Goal: Information Seeking & Learning: Understand process/instructions

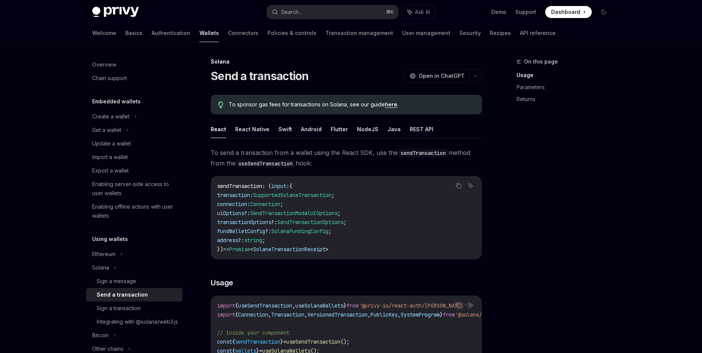
scroll to position [50, 0]
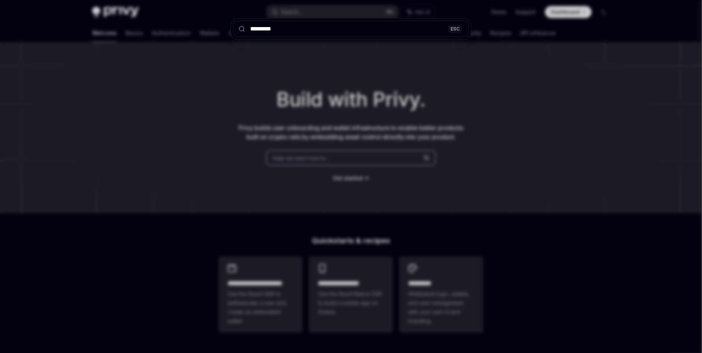
type textarea "*"
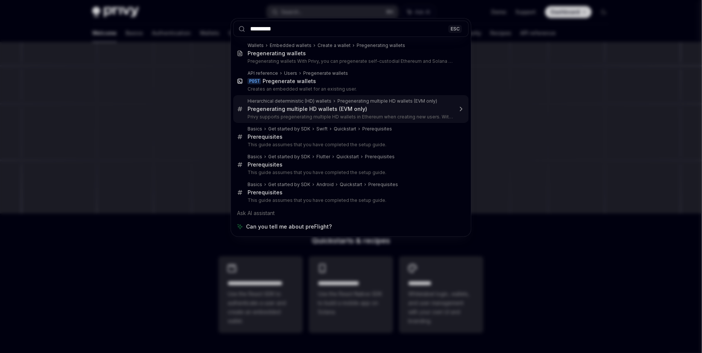
type input "*********"
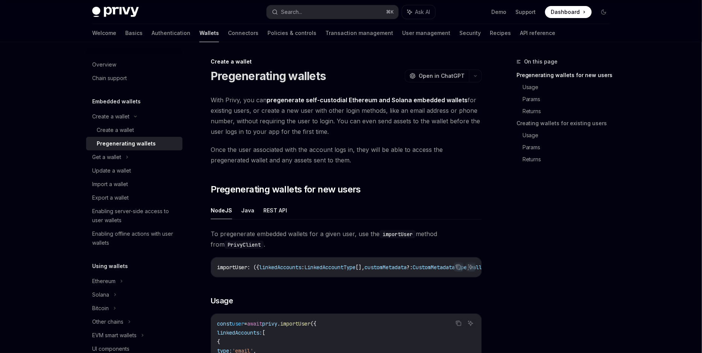
scroll to position [42, 0]
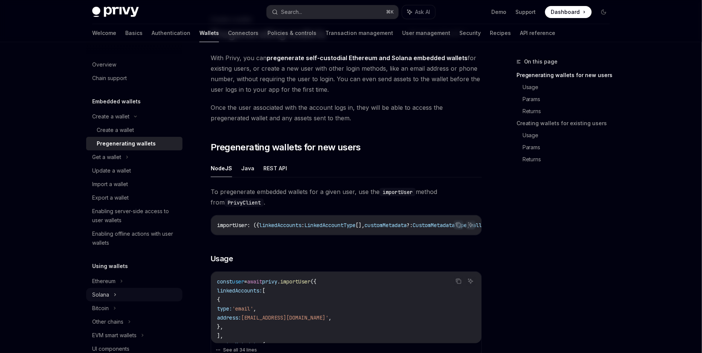
click at [110, 164] on div "Solana" at bounding box center [134, 158] width 96 height 14
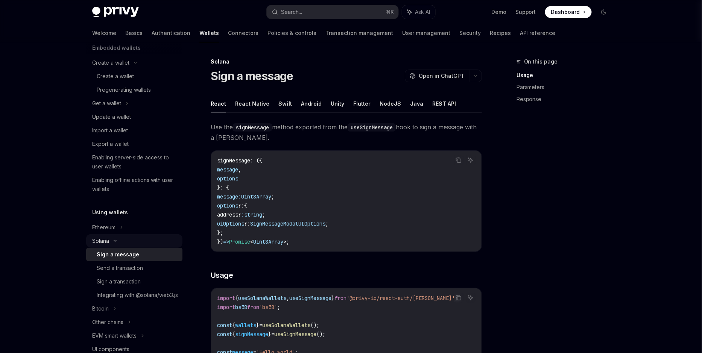
scroll to position [56, 0]
click at [134, 272] on link "Send a transaction" at bounding box center [134, 267] width 96 height 14
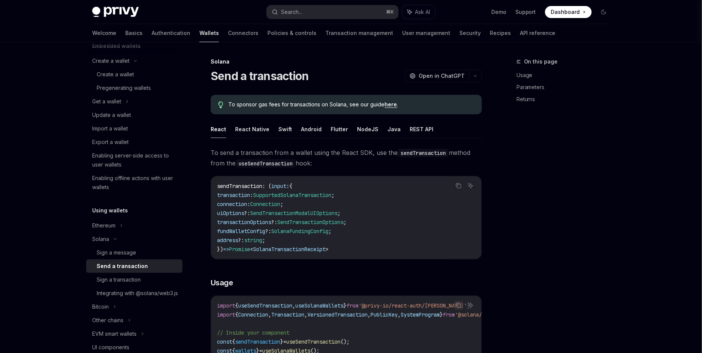
type textarea "*"
click at [398, 236] on code "sendTransaction : ( input : { transaction : SupportedSolanaTransaction ; connec…" at bounding box center [346, 218] width 259 height 72
click at [340, 223] on span "SendTransactionOptions" at bounding box center [310, 222] width 66 height 7
copy span "SendTransactionOptions"
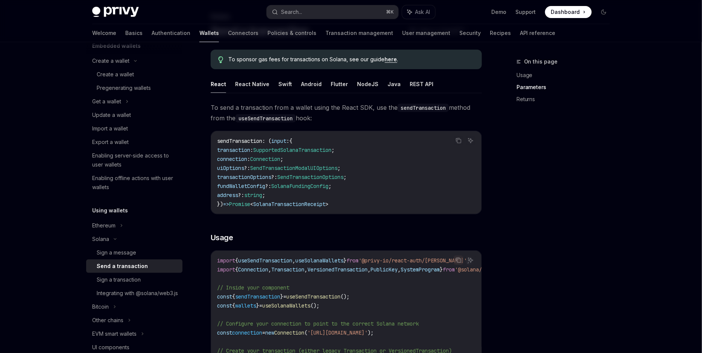
scroll to position [675, 0]
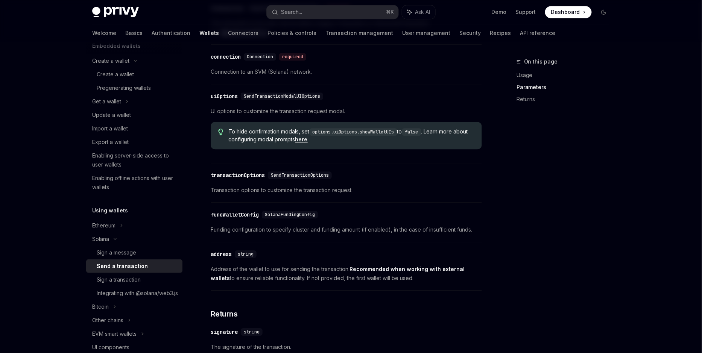
click at [300, 177] on span "SendTransactionOptions" at bounding box center [300, 175] width 58 height 6
click at [311, 177] on span "SendTransactionOptions" at bounding box center [300, 175] width 58 height 6
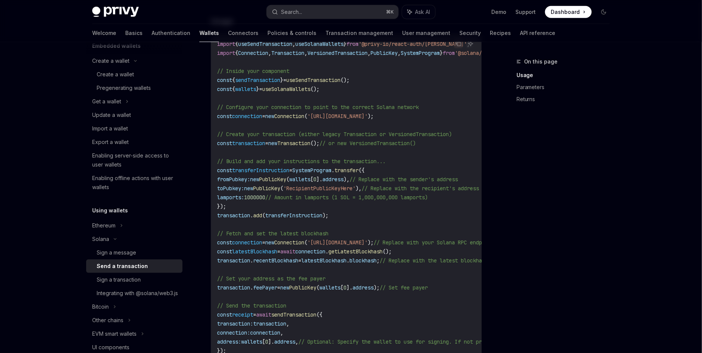
scroll to position [169, 0]
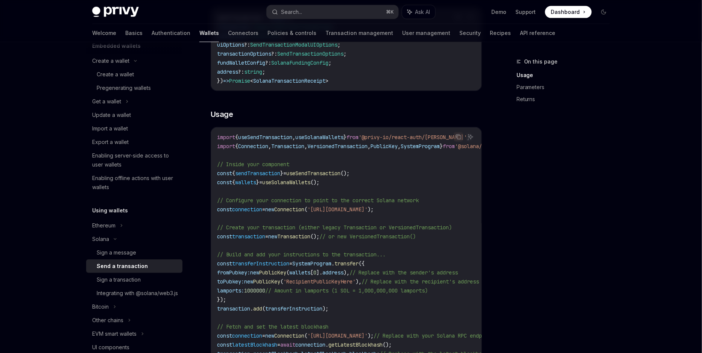
click at [255, 139] on span "useSendTransaction" at bounding box center [265, 137] width 54 height 7
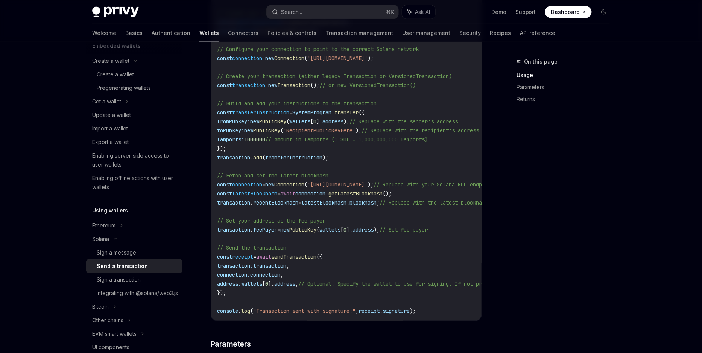
scroll to position [335, 0]
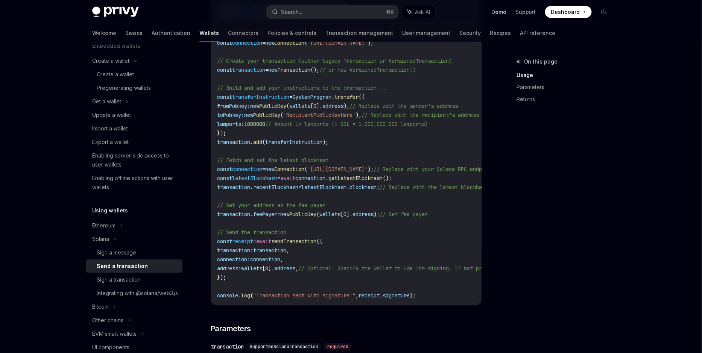
click at [504, 9] on link "Demo" at bounding box center [499, 12] width 15 height 8
